Goal: Task Accomplishment & Management: Use online tool/utility

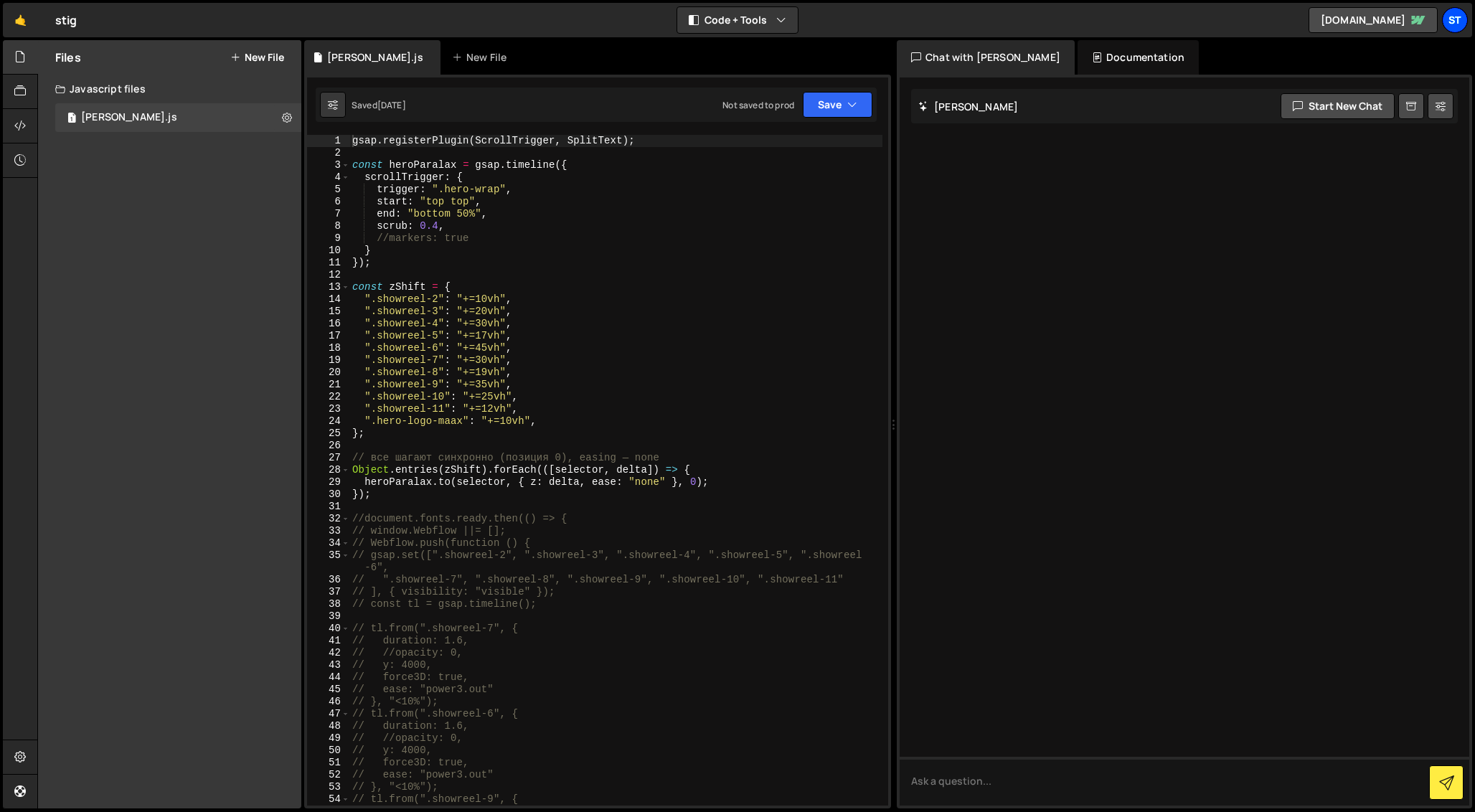
click at [1457, 20] on div "St" at bounding box center [1455, 20] width 26 height 26
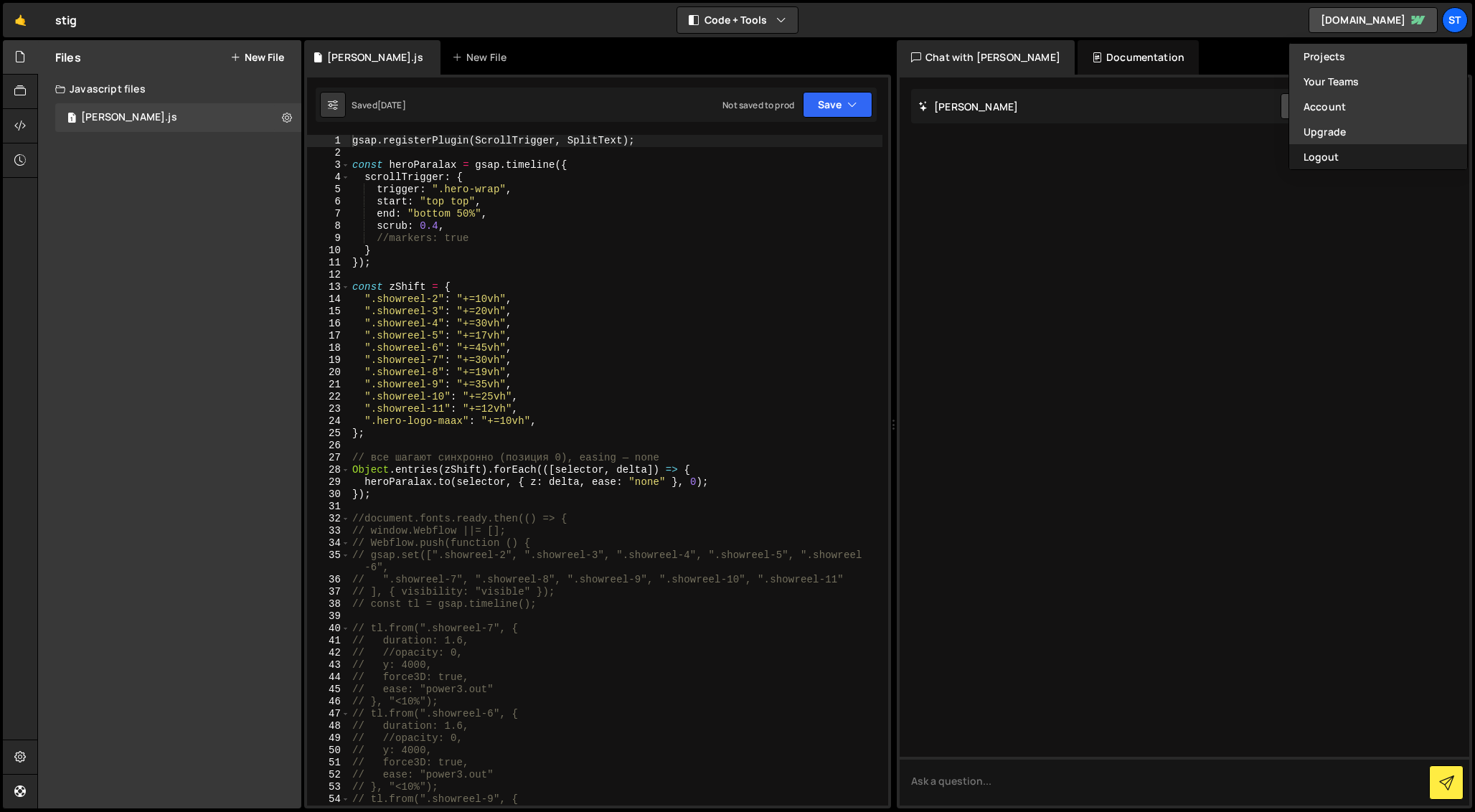
click at [1340, 158] on button "Logout" at bounding box center [1378, 156] width 178 height 25
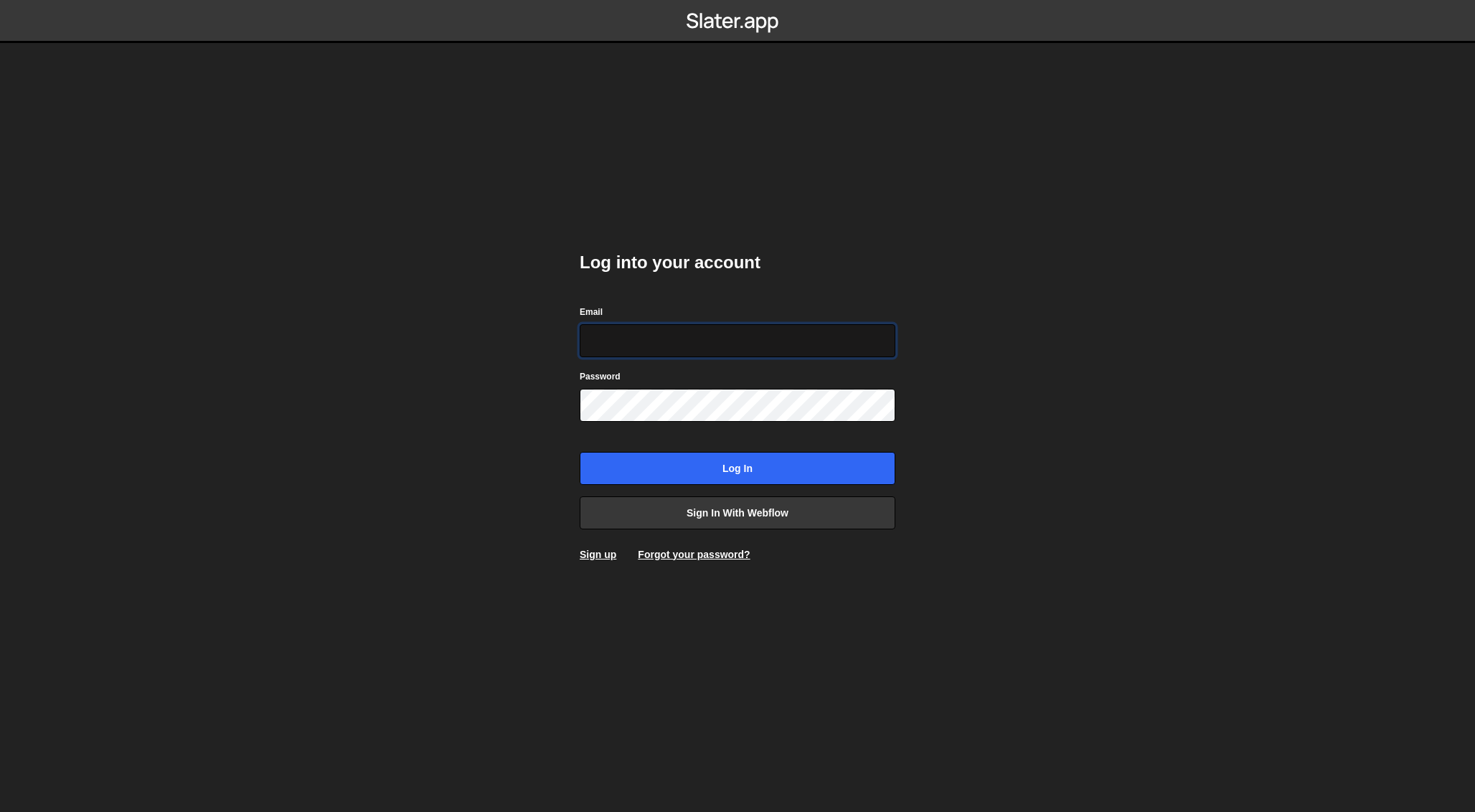
type input "[EMAIL_ADDRESS][DOMAIN_NAME]"
click at [738, 468] on input "Log in" at bounding box center [738, 468] width 316 height 33
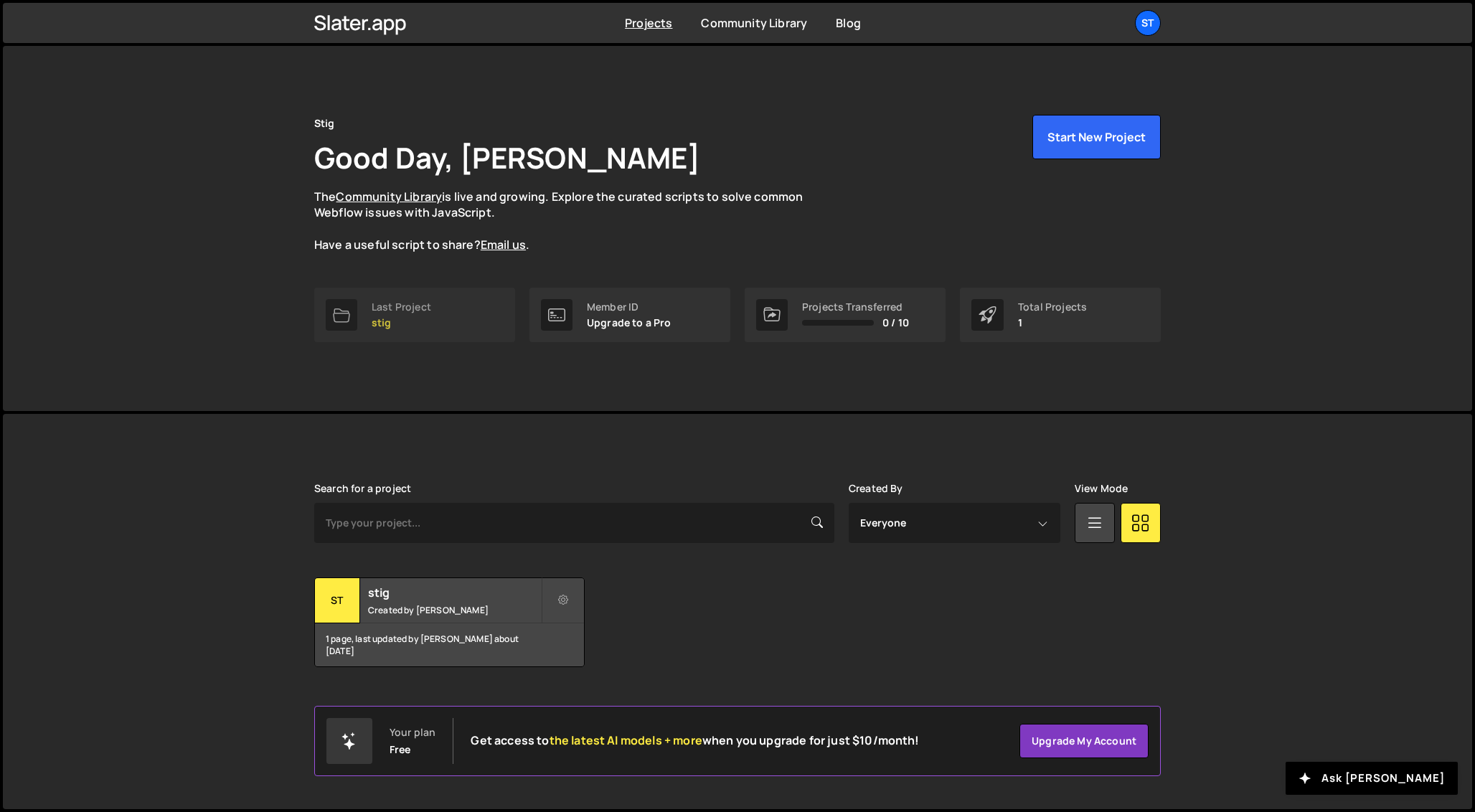
click at [417, 317] on p "stig" at bounding box center [401, 323] width 60 height 12
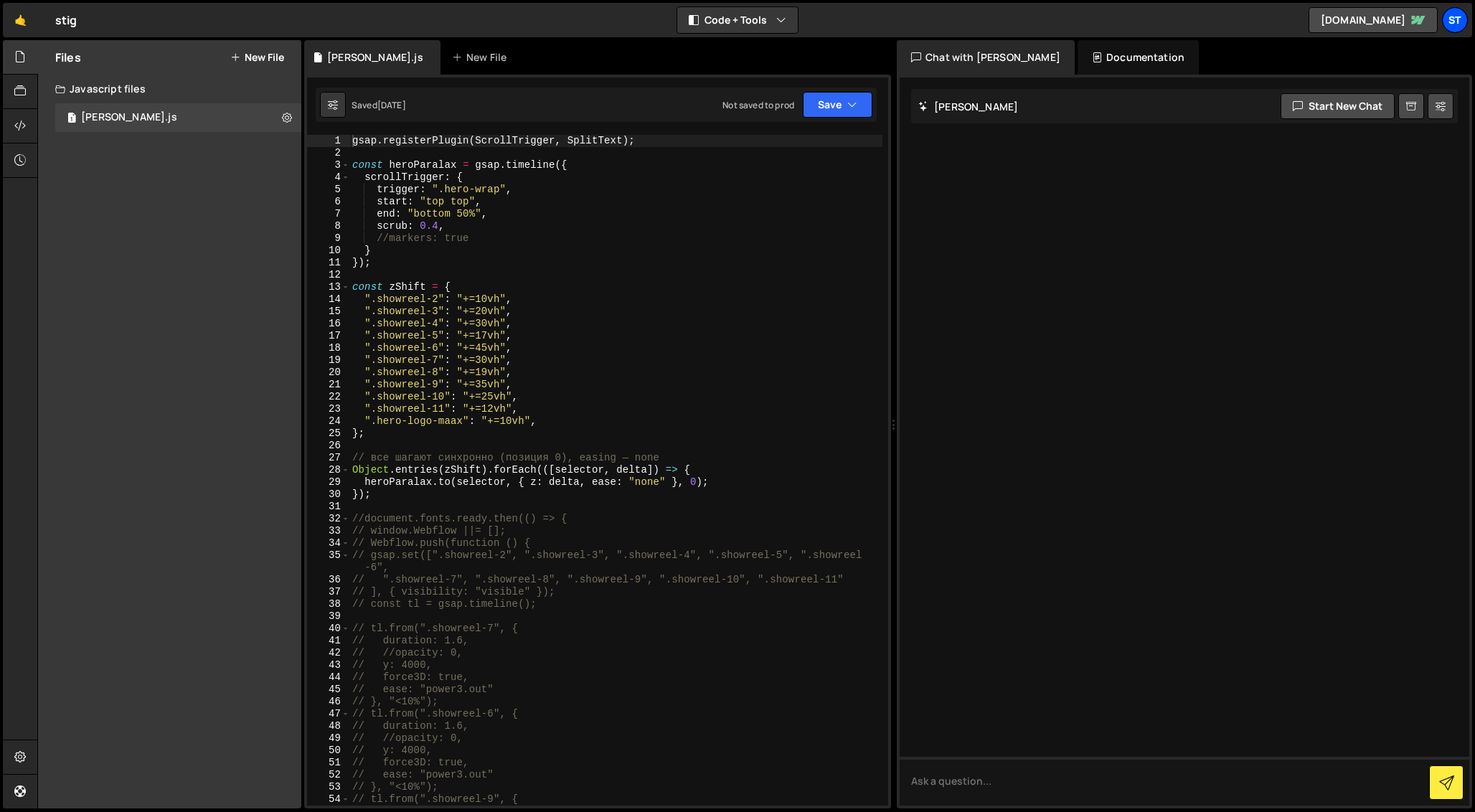
click at [1458, 21] on div "St" at bounding box center [1455, 20] width 26 height 26
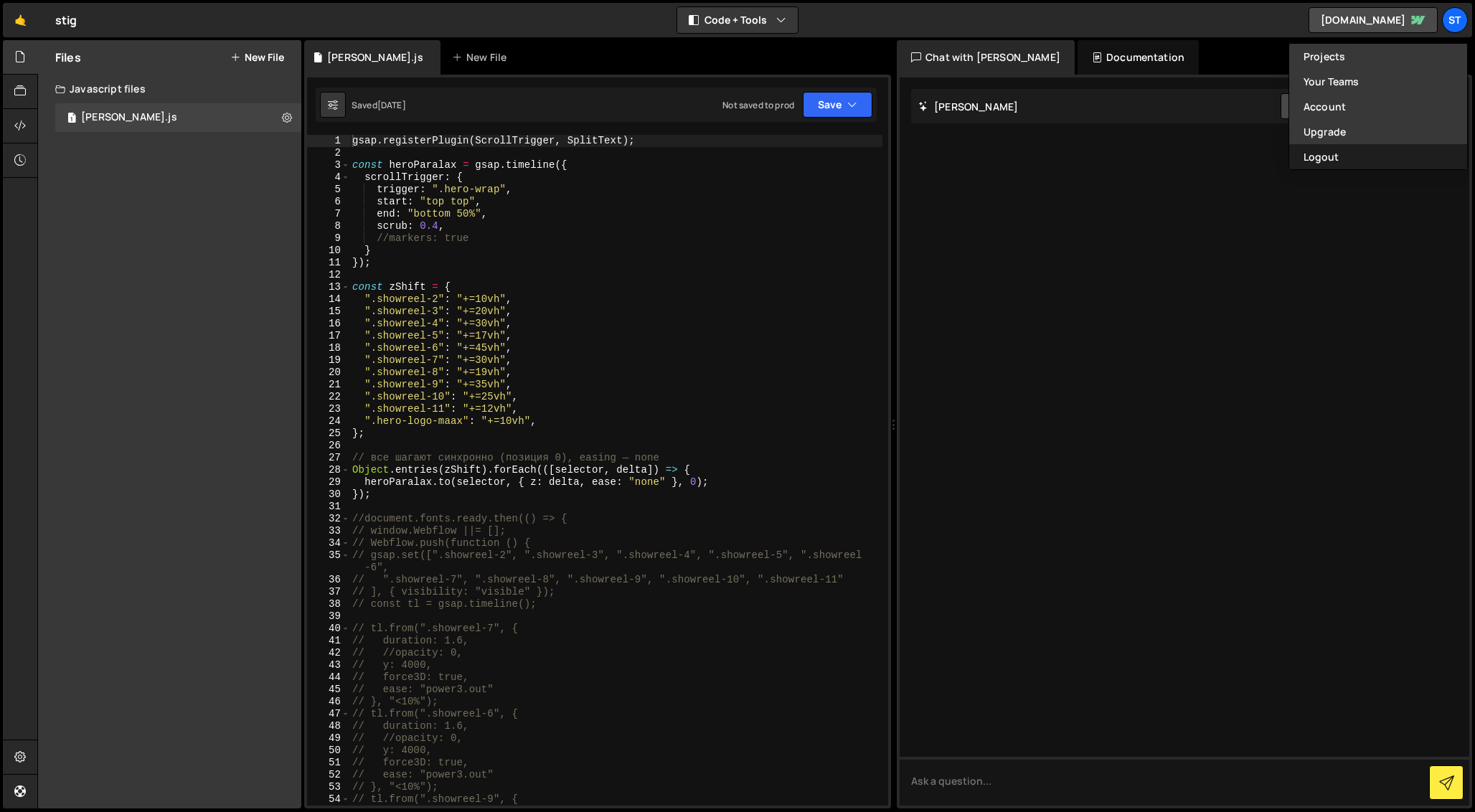
click at [1363, 151] on button "Logout" at bounding box center [1378, 156] width 178 height 25
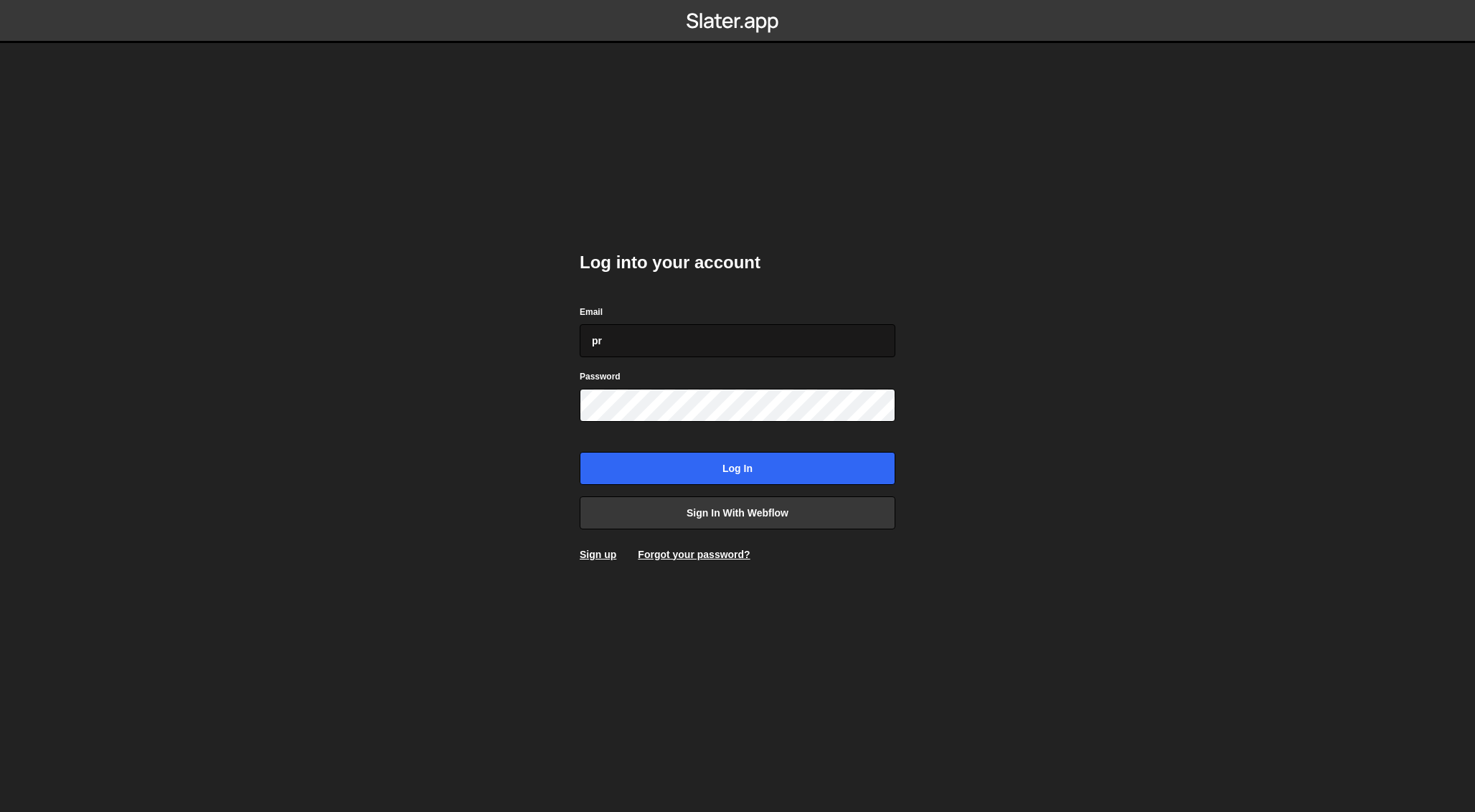
type input "p"
click at [928, 229] on body "Log into your account Email Password Log in Sign in with Webflow Sign up Forgot…" at bounding box center [737, 406] width 1475 height 812
click at [635, 341] on input "Email" at bounding box center [738, 341] width 316 height 33
paste input "prostobuty0@gmail.com"
type input "prostobuty0@gmail.com"
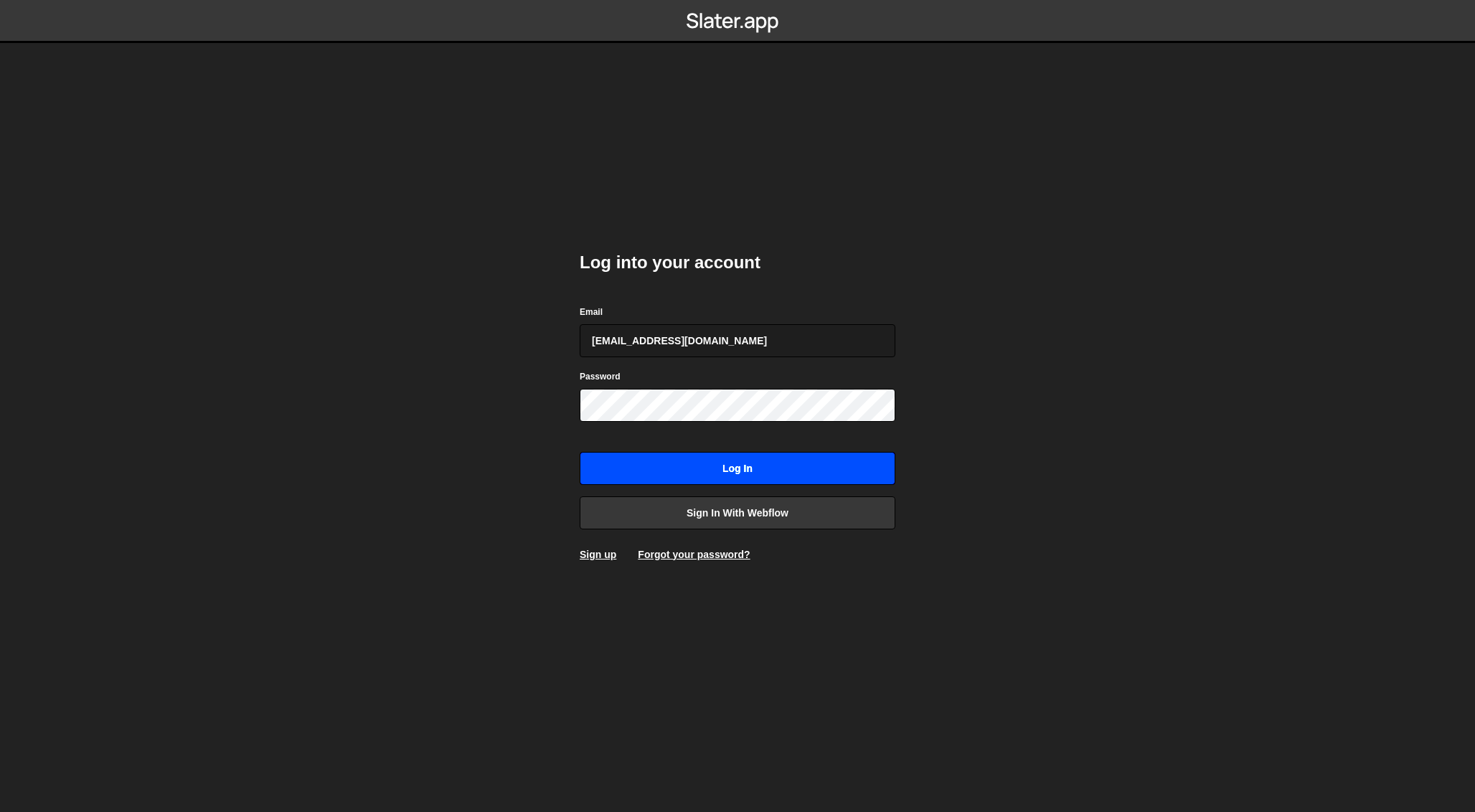
click at [669, 473] on input "Log in" at bounding box center [738, 468] width 316 height 33
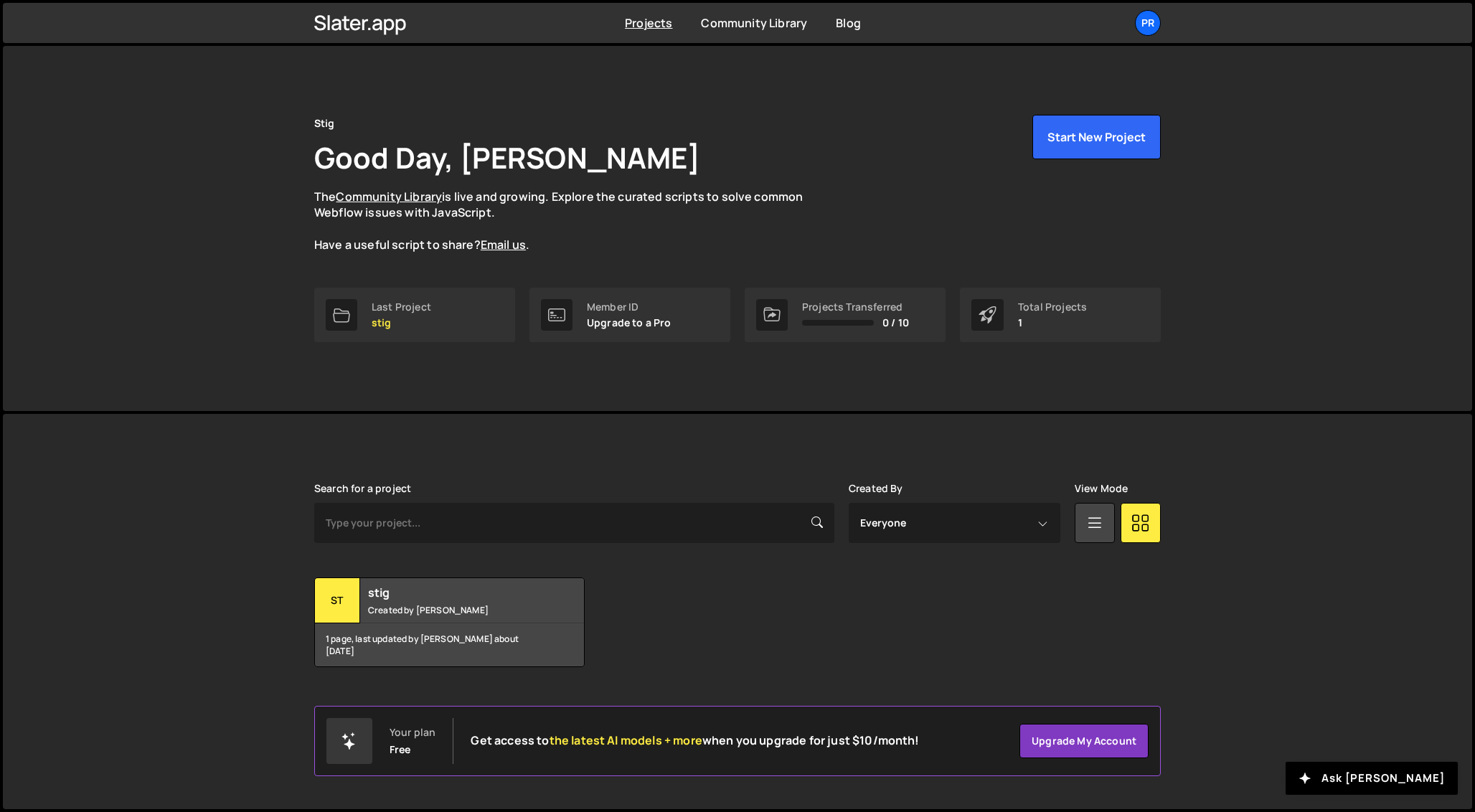
click at [1036, 313] on div "Total Projects 1" at bounding box center [1052, 314] width 69 height 27
click at [1152, 19] on div "Pr" at bounding box center [1147, 23] width 26 height 26
click at [1015, 55] on link "Projects" at bounding box center [1071, 59] width 178 height 25
click at [440, 310] on link "Last Project stig" at bounding box center [415, 315] width 201 height 55
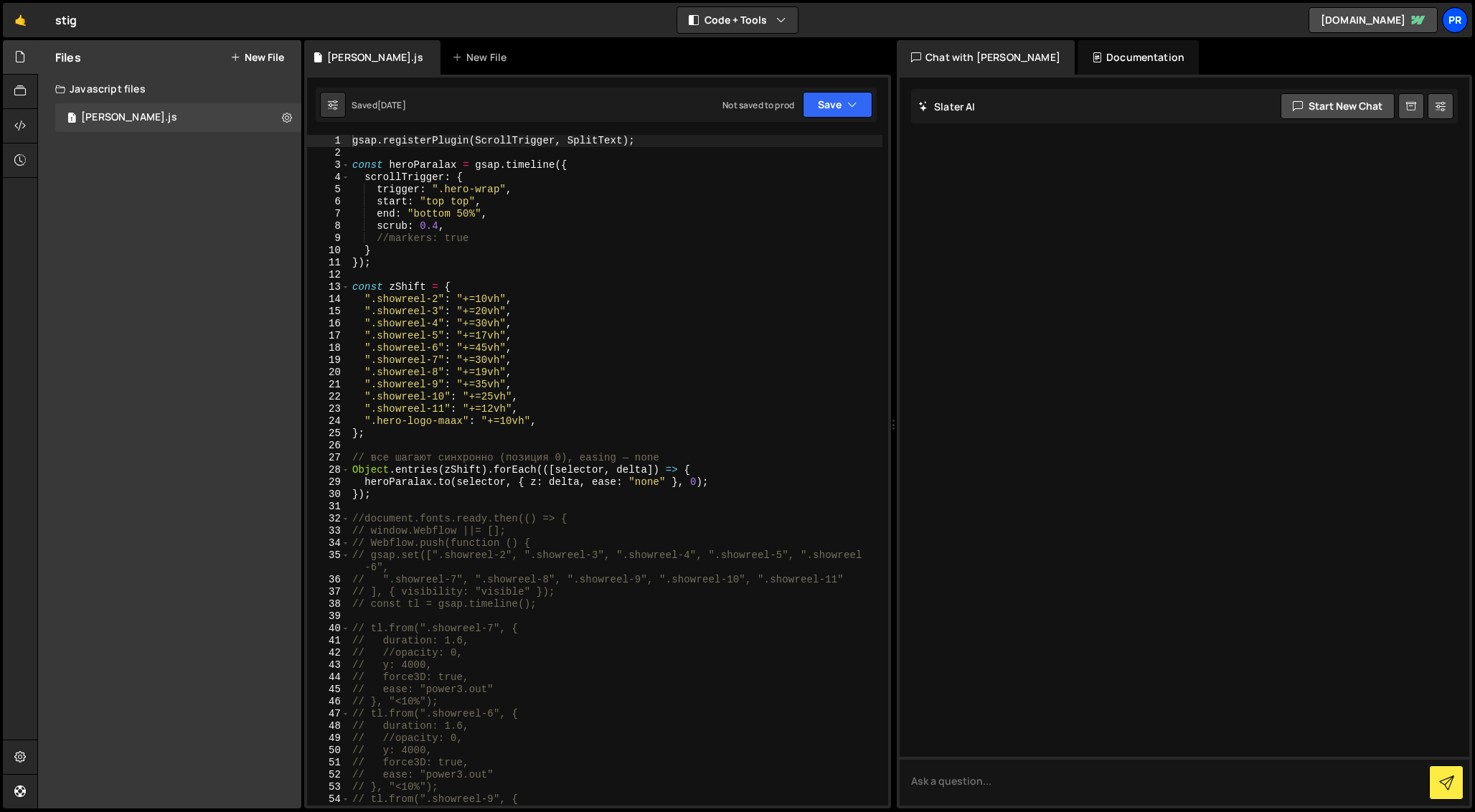
click at [1454, 22] on div "Pr" at bounding box center [1455, 20] width 26 height 26
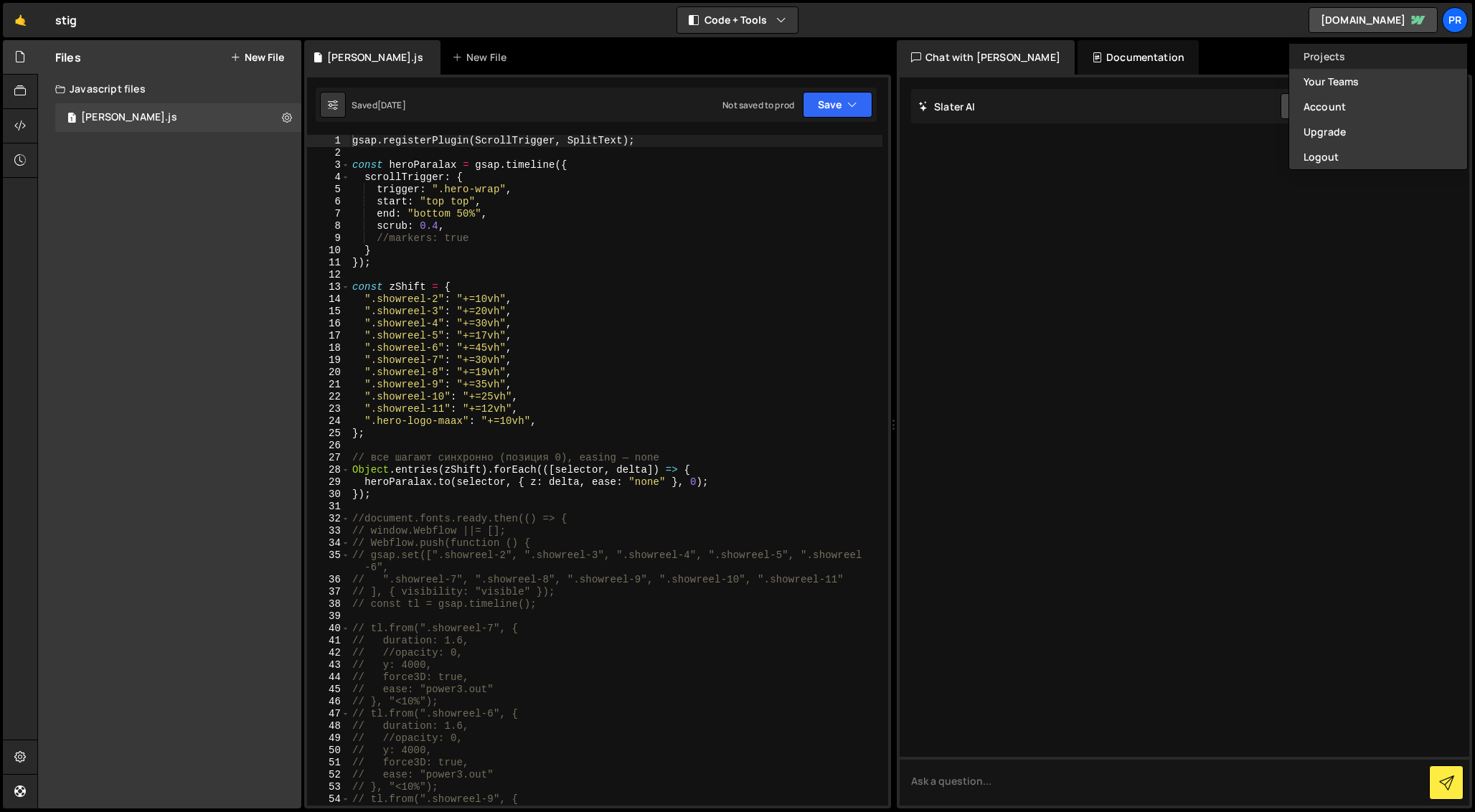
click at [1348, 57] on link "Projects" at bounding box center [1378, 56] width 178 height 25
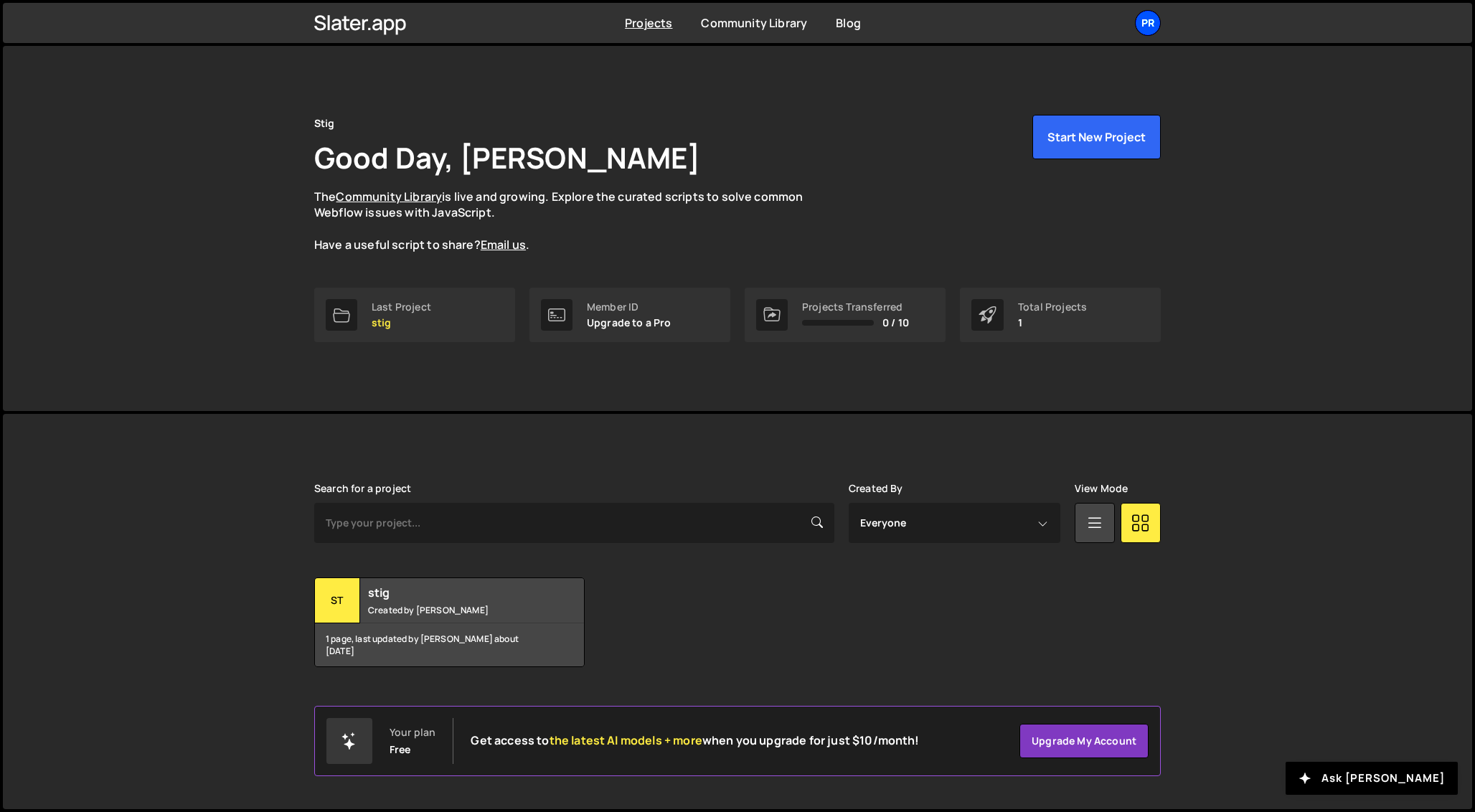
click at [1153, 26] on div "Pr" at bounding box center [1147, 23] width 26 height 26
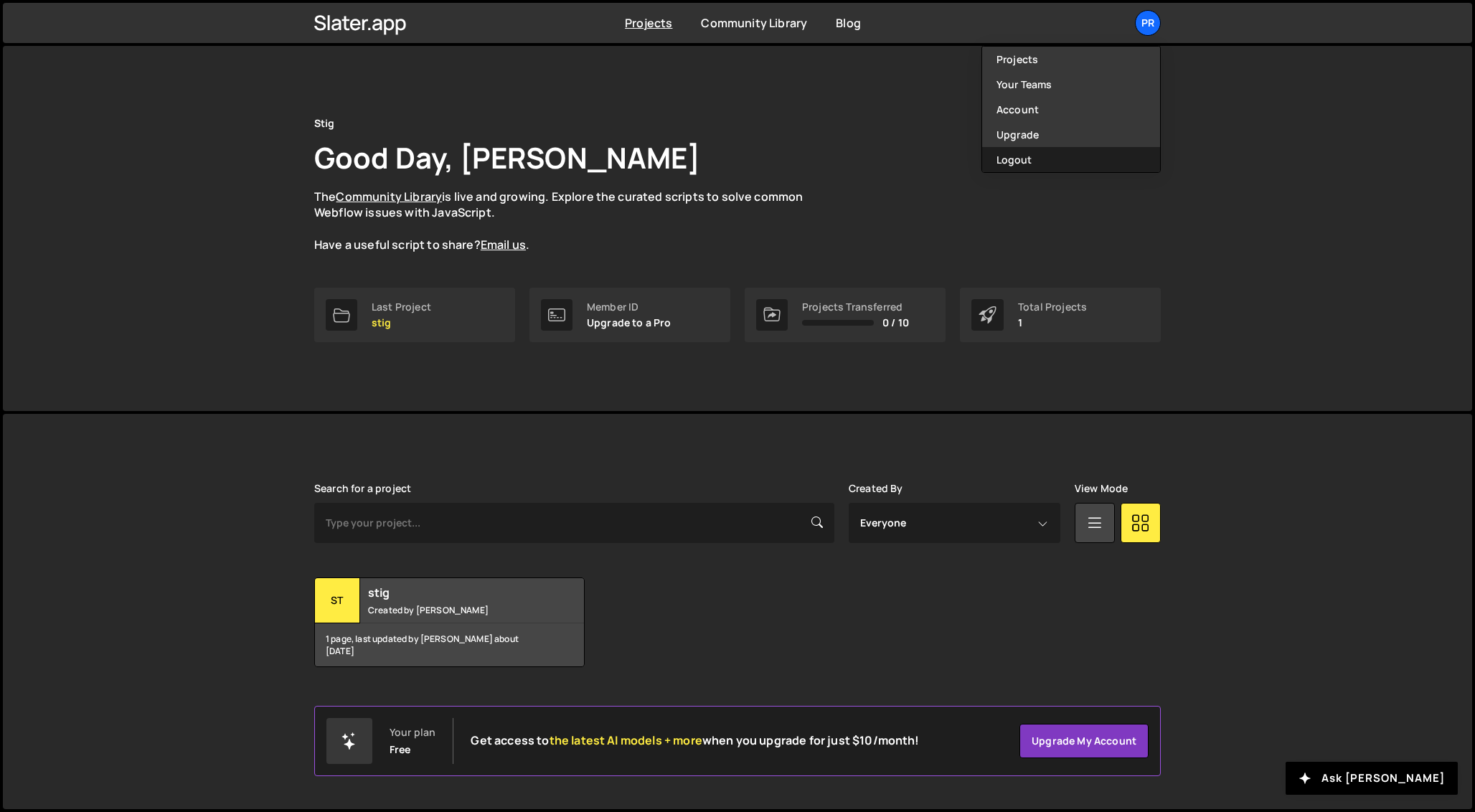
click at [1096, 155] on button "Logout" at bounding box center [1071, 159] width 178 height 25
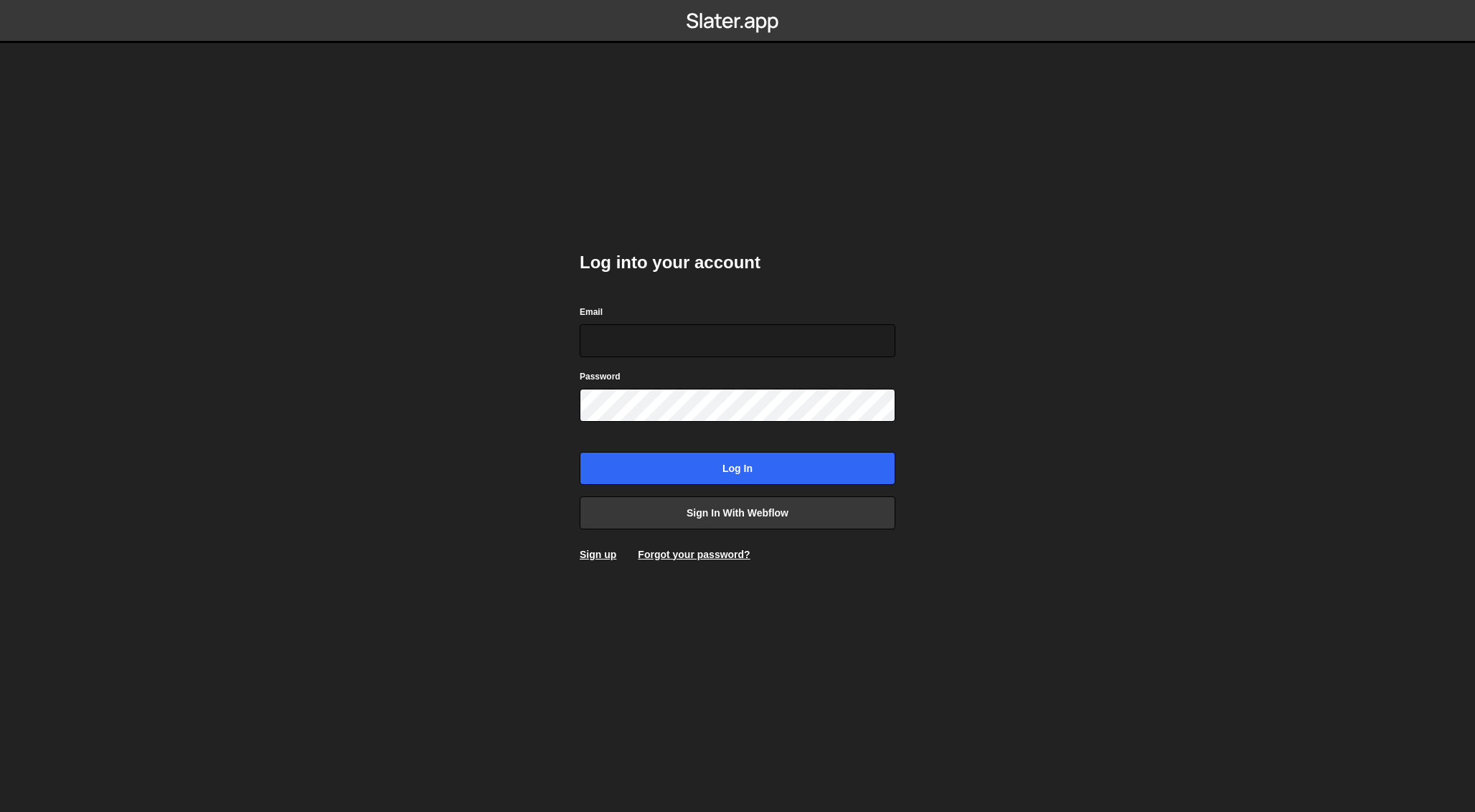
type input "prostobuty0@gmail.com"
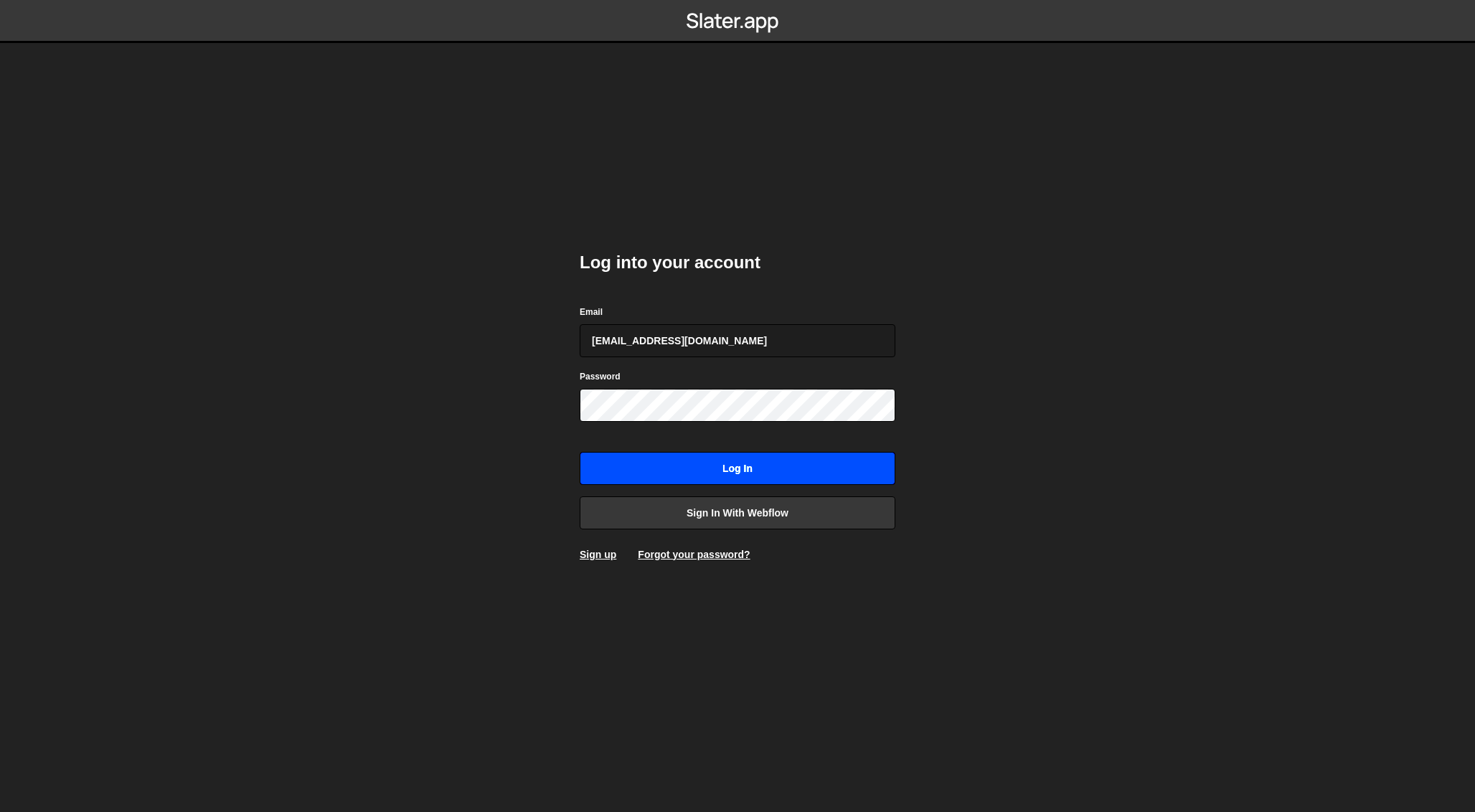
click at [773, 471] on input "Log in" at bounding box center [738, 468] width 316 height 33
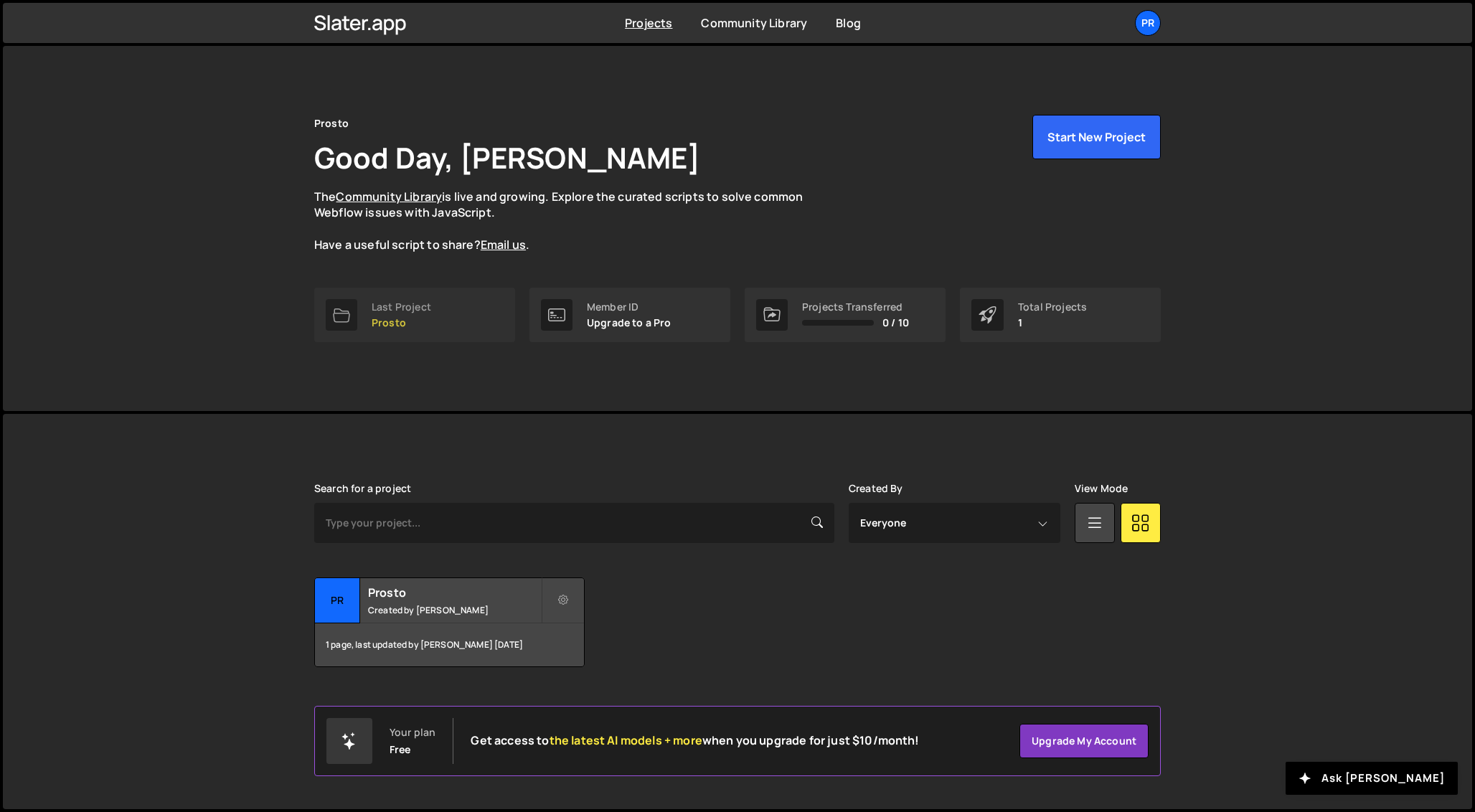
click at [424, 312] on div "Last Project Prosto" at bounding box center [401, 314] width 60 height 27
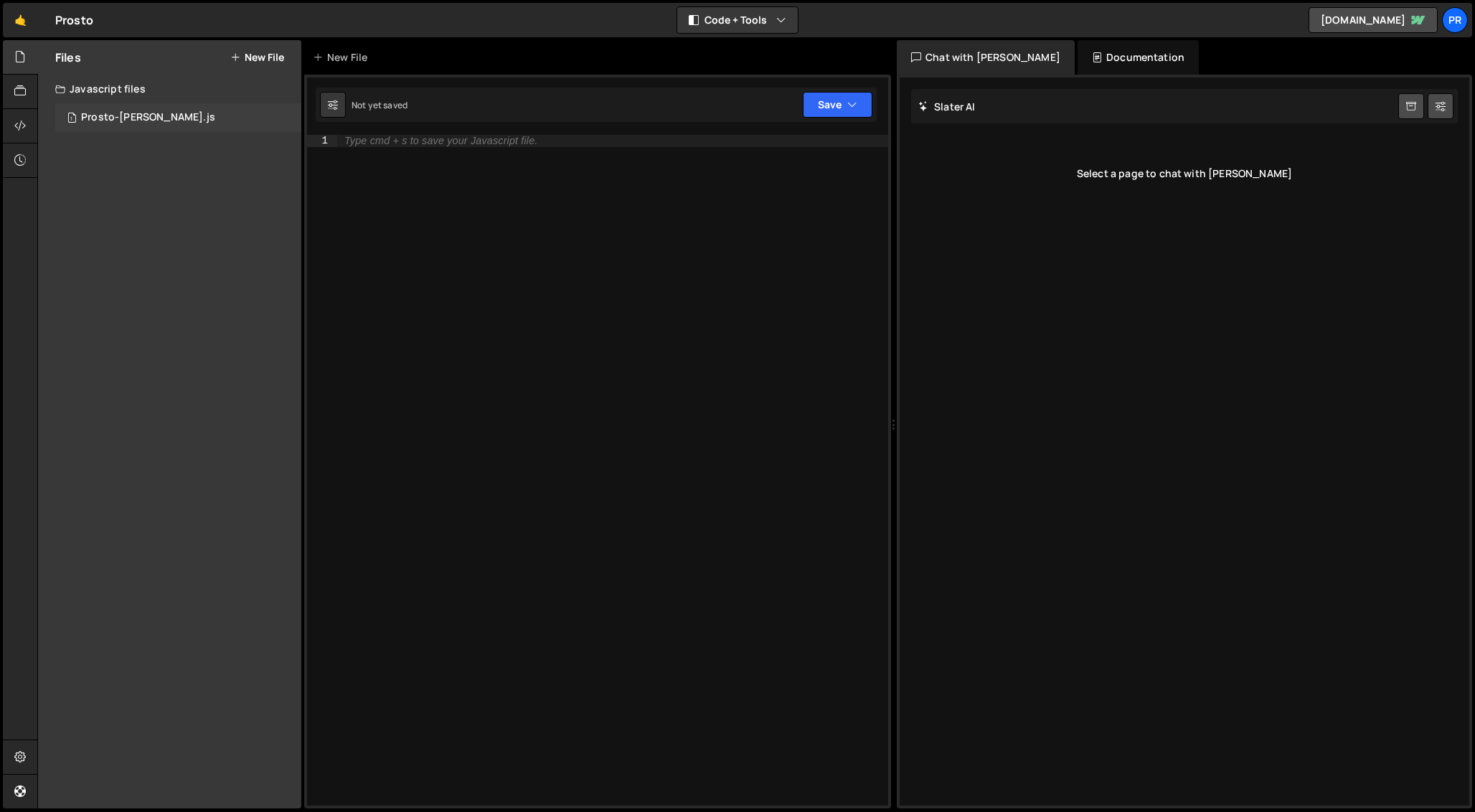
click at [130, 118] on div "Prosto-slater.js" at bounding box center [148, 118] width 134 height 13
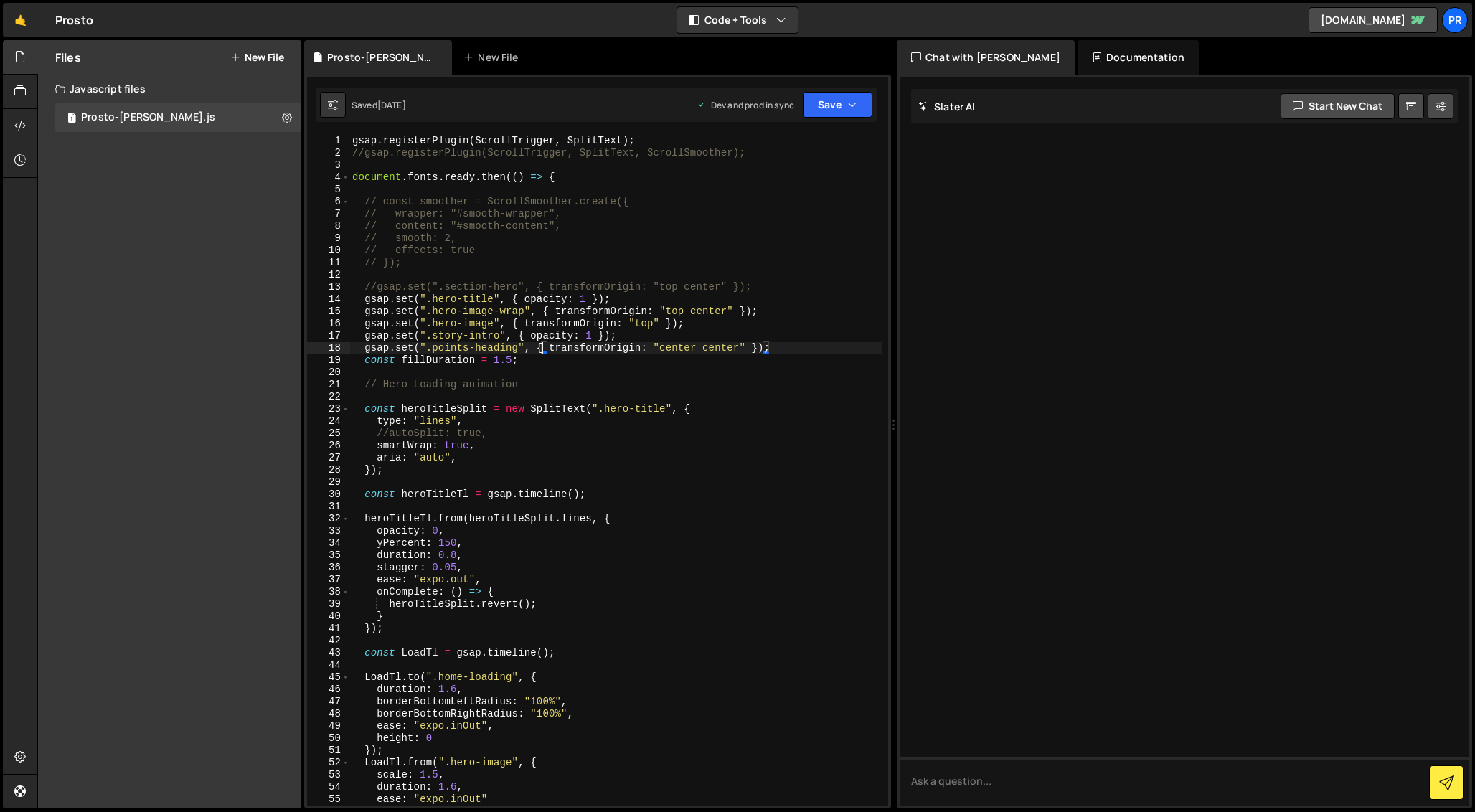
type textarea "gsap.set(".story-intro", { opacity: 1 });"
drag, startPoint x: 434, startPoint y: 336, endPoint x: 473, endPoint y: 338, distance: 39.1
click at [473, 338] on div "gsap . registerPlugin ( ScrollTrigger , SplitText ) ; //gsap.registerPlugin(Scr…" at bounding box center [616, 482] width 533 height 695
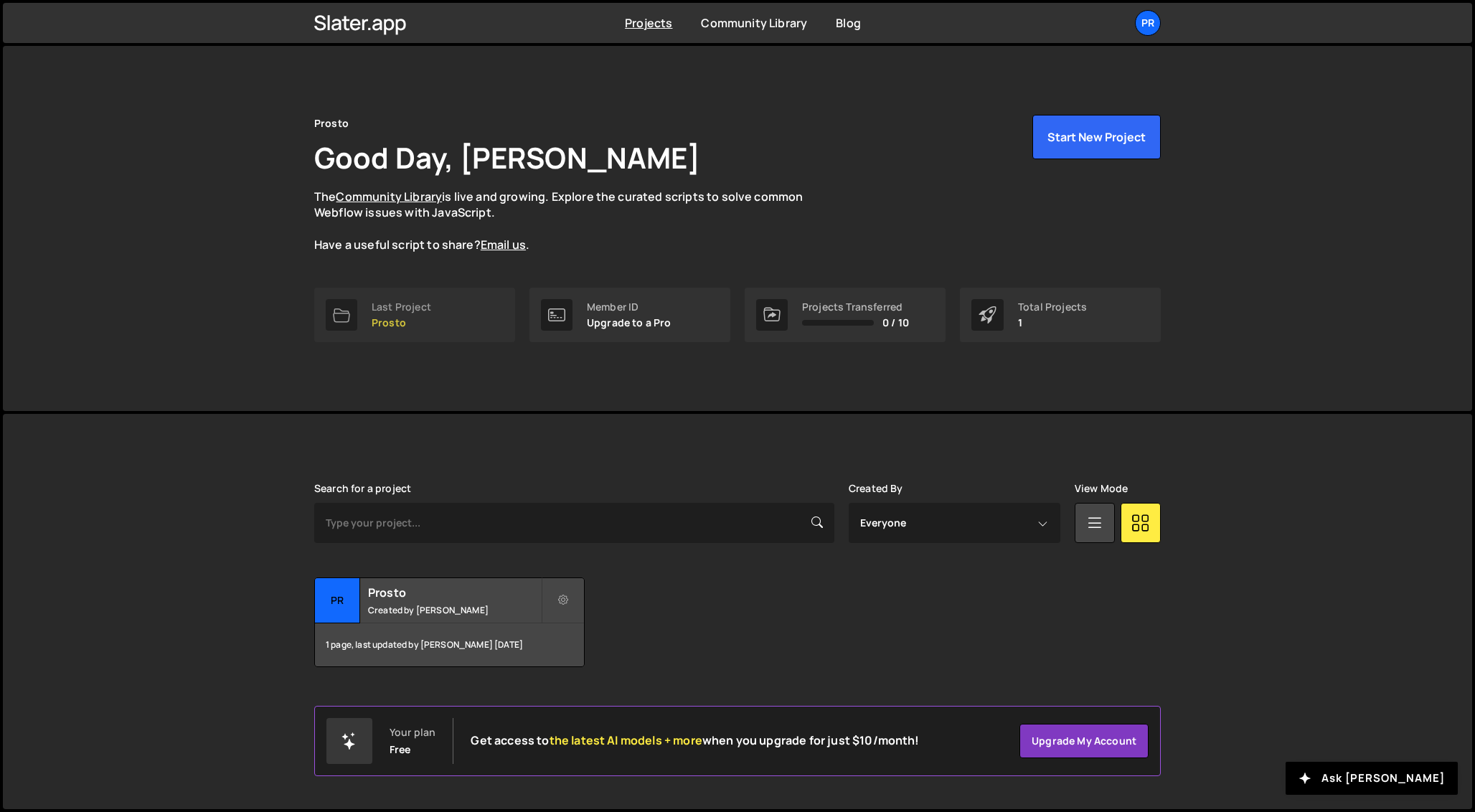
click at [426, 318] on p "Prosto" at bounding box center [401, 323] width 60 height 12
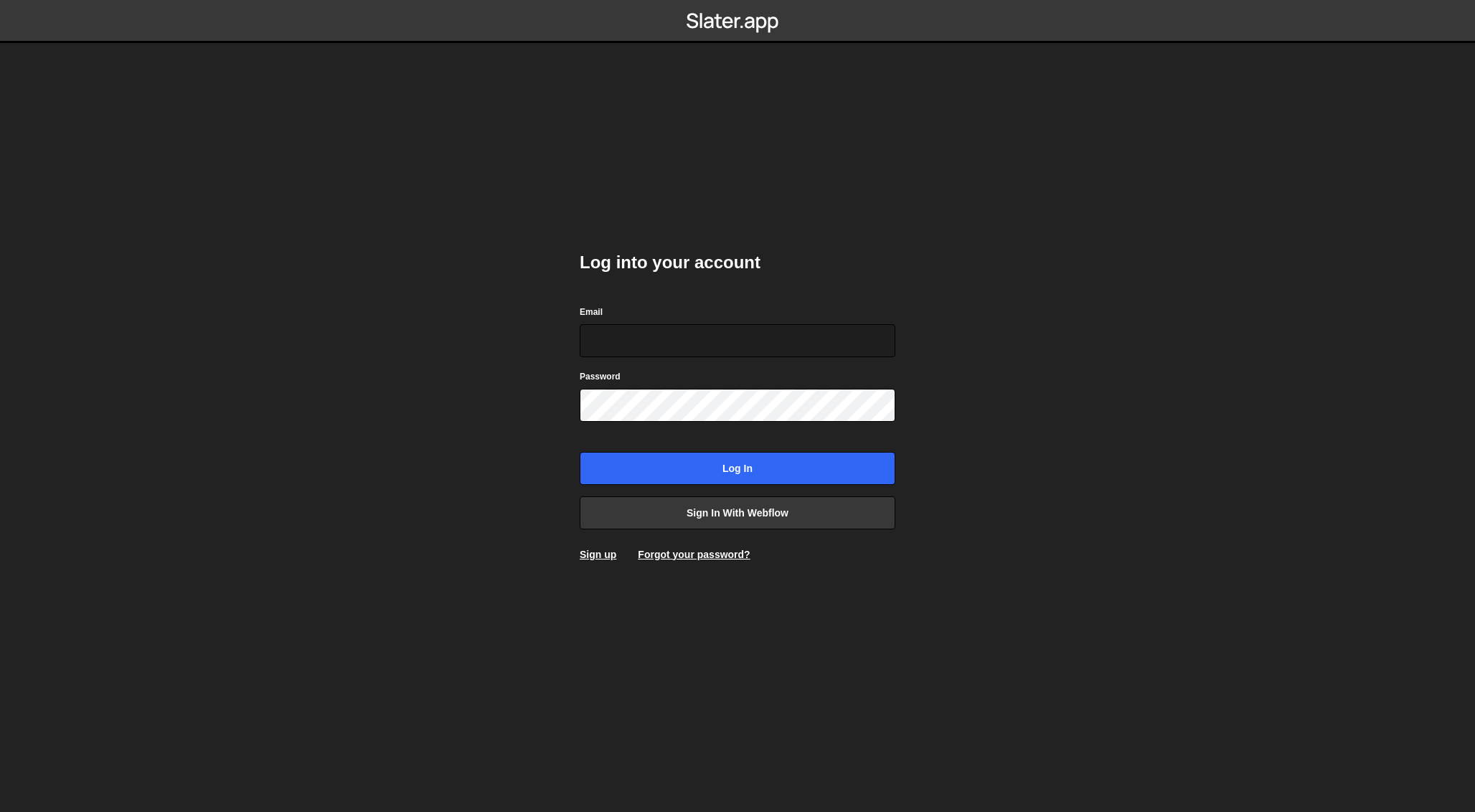
type input "[EMAIL_ADDRESS][DOMAIN_NAME]"
click at [738, 468] on input "Log in" at bounding box center [738, 468] width 316 height 33
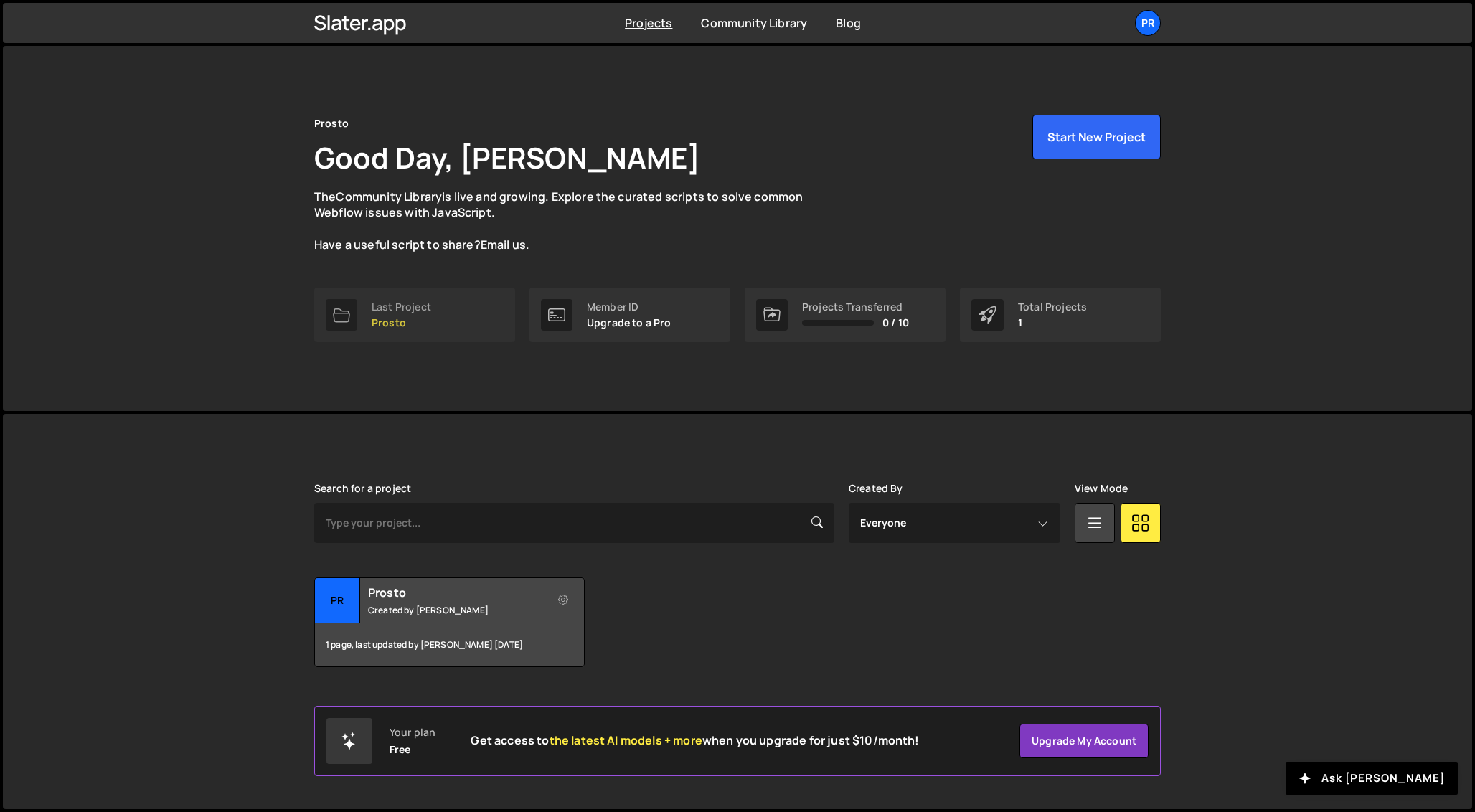
click at [393, 317] on p "Prosto" at bounding box center [401, 323] width 60 height 12
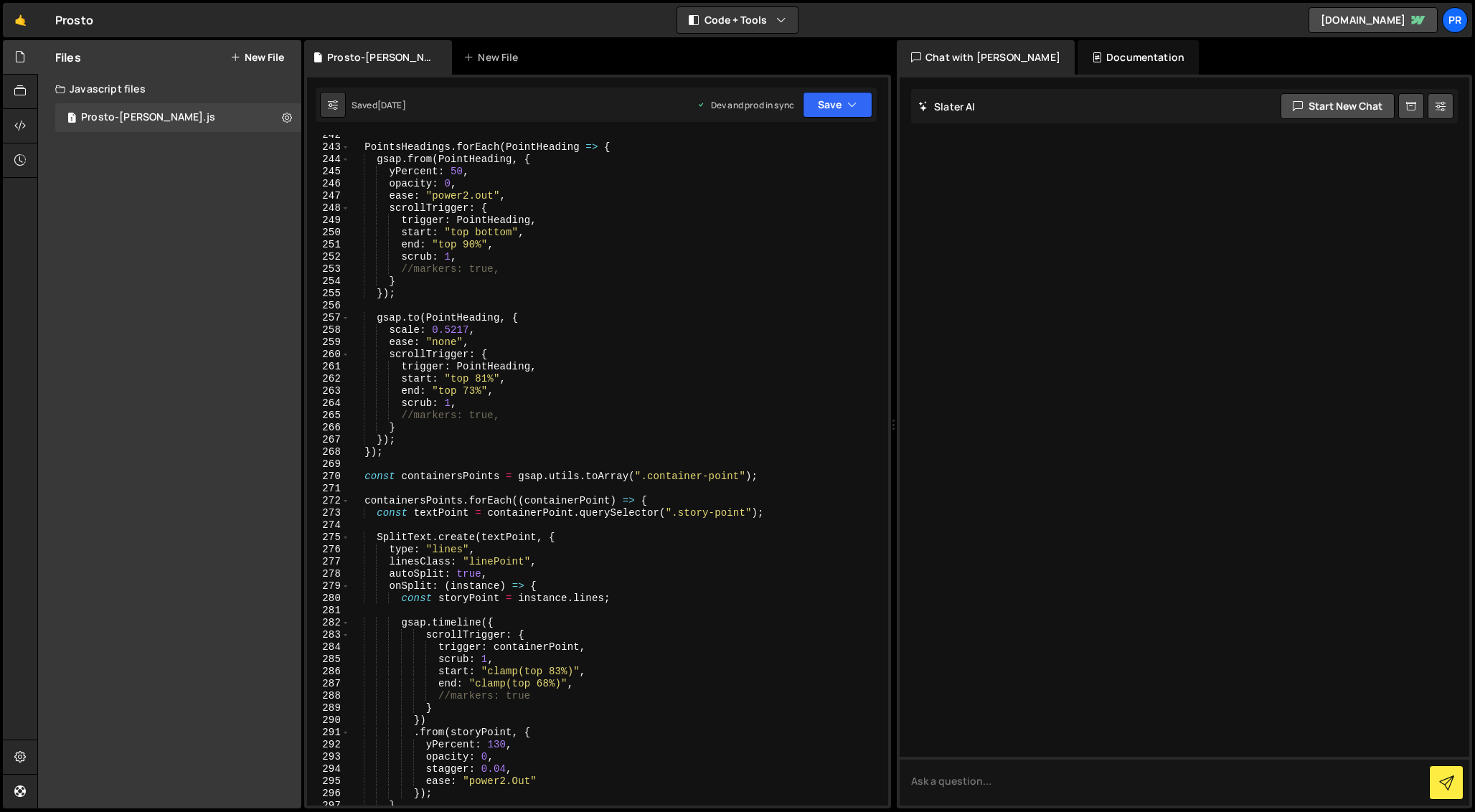
scroll to position [2947, 0]
